Goal: Check status: Check status

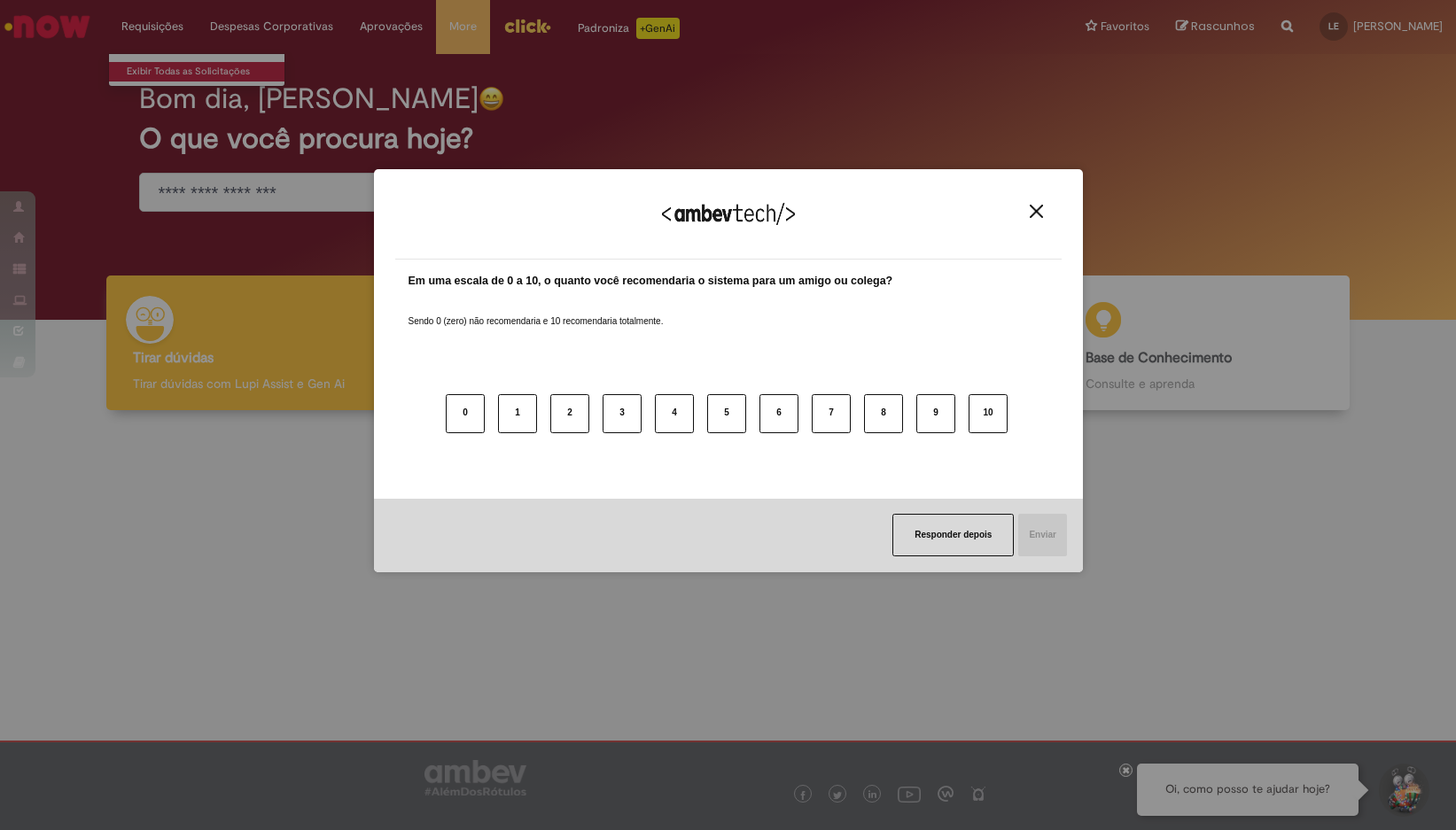
click at [168, 68] on div "Agradecemos seu feedback! Em uma escala de 0 a 10, o quanto você recomendaria o…" at bounding box center [728, 415] width 1456 height 830
click at [1030, 212] on img "Close" at bounding box center [1036, 211] width 14 height 14
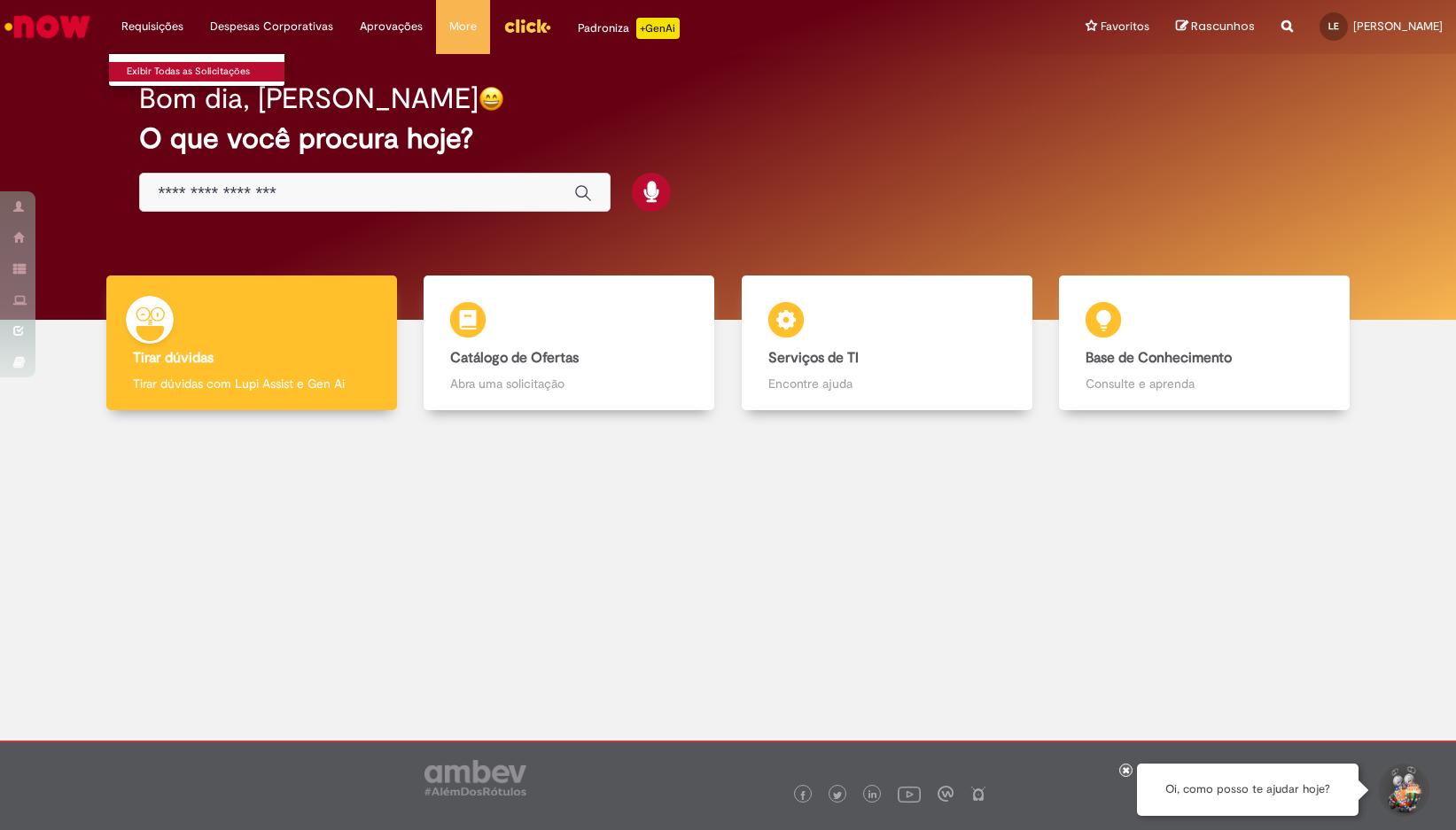
click at [148, 68] on link "Exibir Todas as Solicitações" at bounding box center [206, 72] width 195 height 20
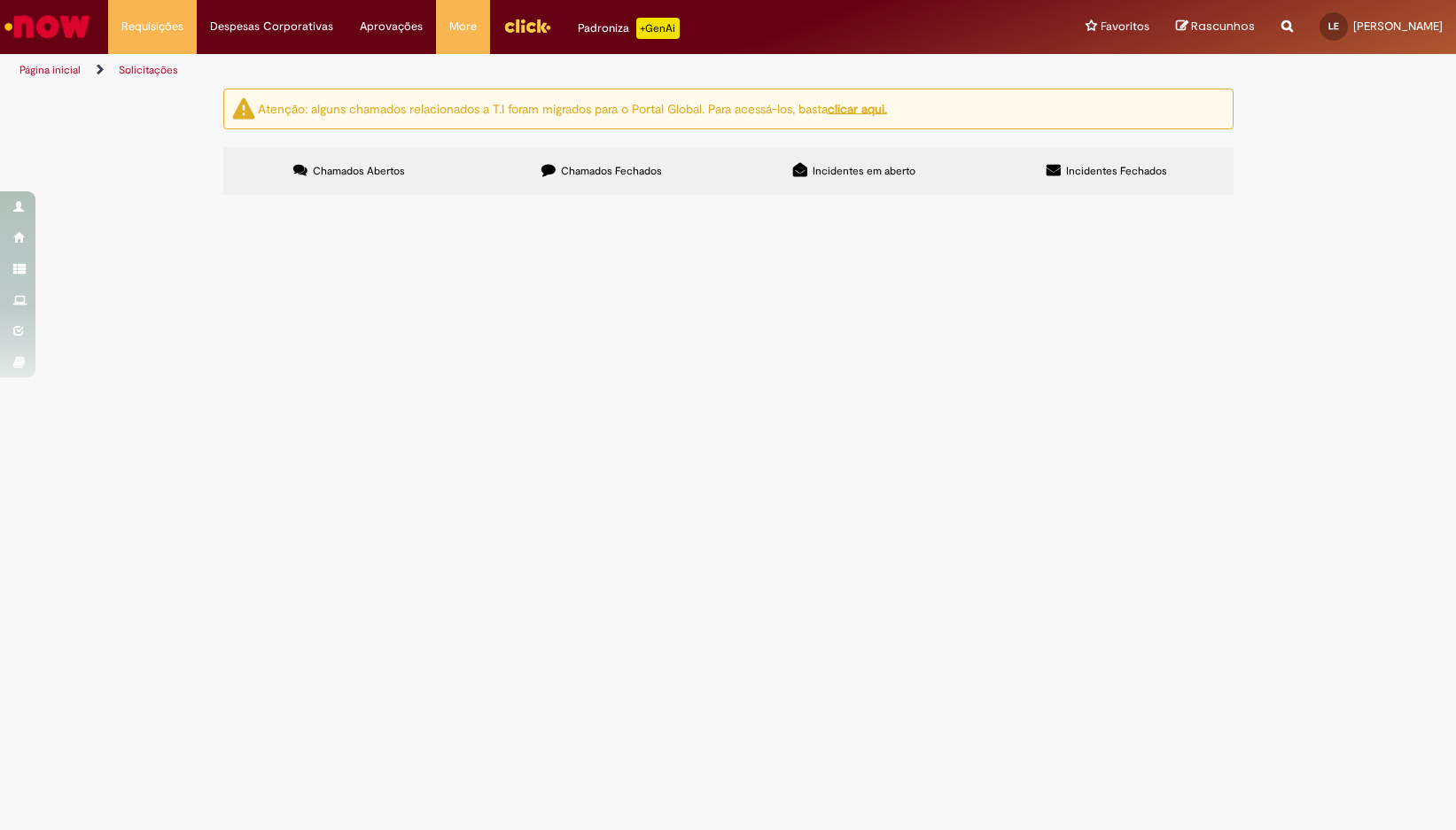
click at [588, 172] on span "Chamados Fechados" at bounding box center [611, 171] width 101 height 14
click at [374, 168] on span "Chamados Abertos" at bounding box center [359, 171] width 92 height 14
click at [398, 31] on li "Aprovações Exibir todas as aprovações" at bounding box center [391, 27] width 89 height 53
click at [398, 68] on link "Exibir todas as aprovações" at bounding box center [444, 72] width 195 height 20
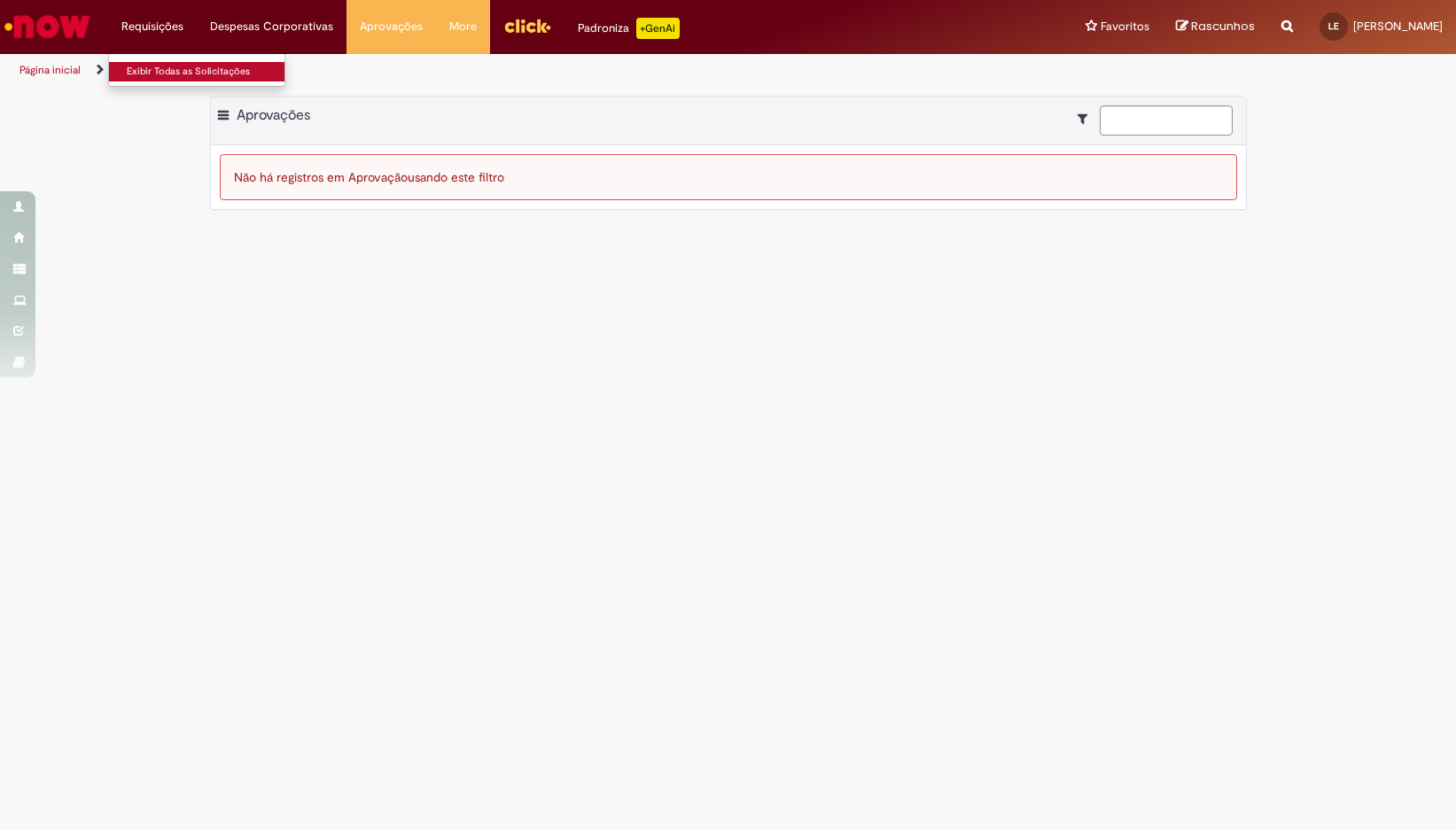
click at [156, 69] on link "Exibir Todas as Solicitações" at bounding box center [206, 72] width 195 height 20
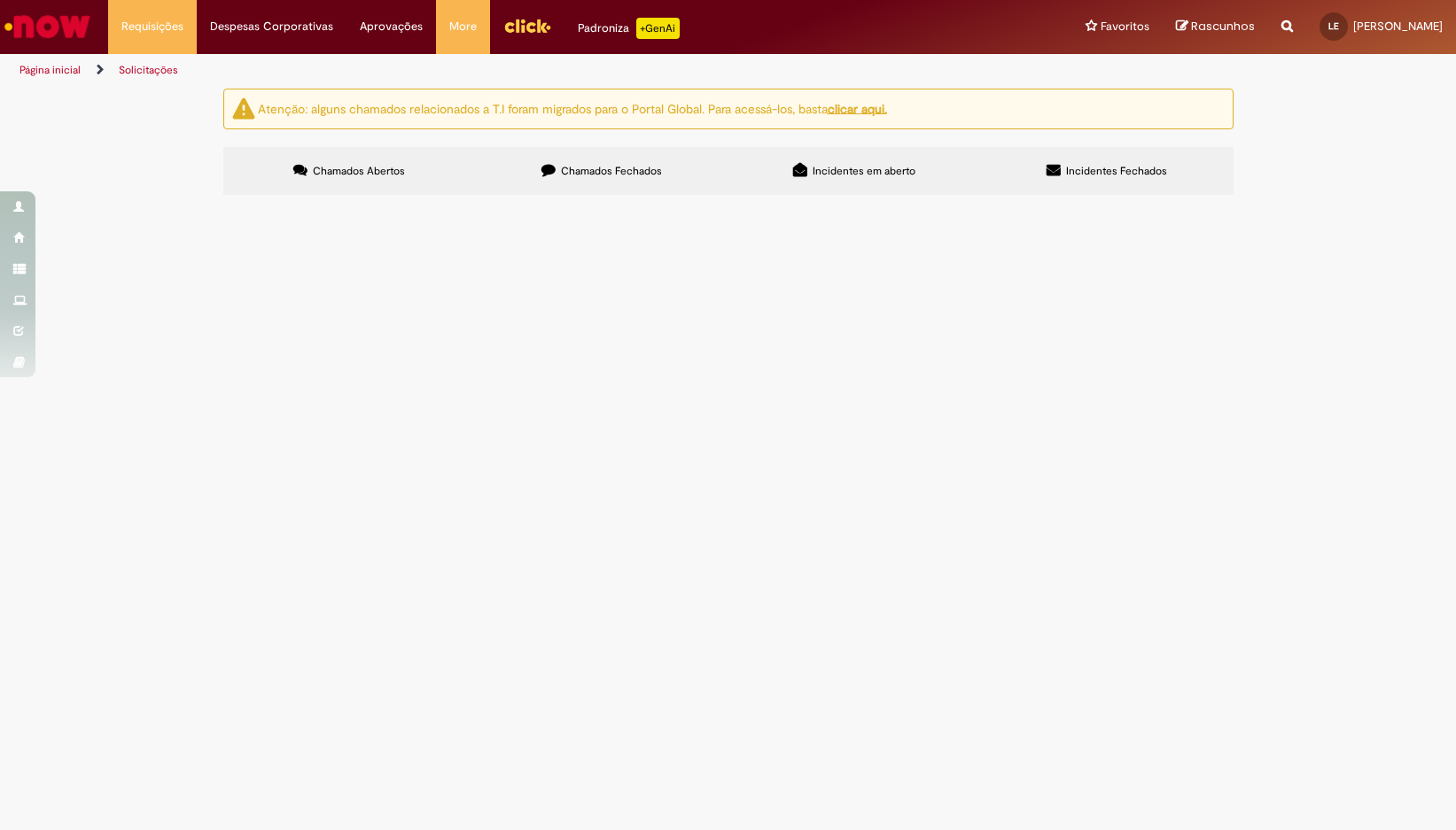
click at [612, 183] on label "Chamados Fechados" at bounding box center [601, 171] width 252 height 48
click at [0, 0] on span "Solicitação do novo cartão corporativo" at bounding box center [0, 0] width 0 height 0
